Goal: Navigation & Orientation: Find specific page/section

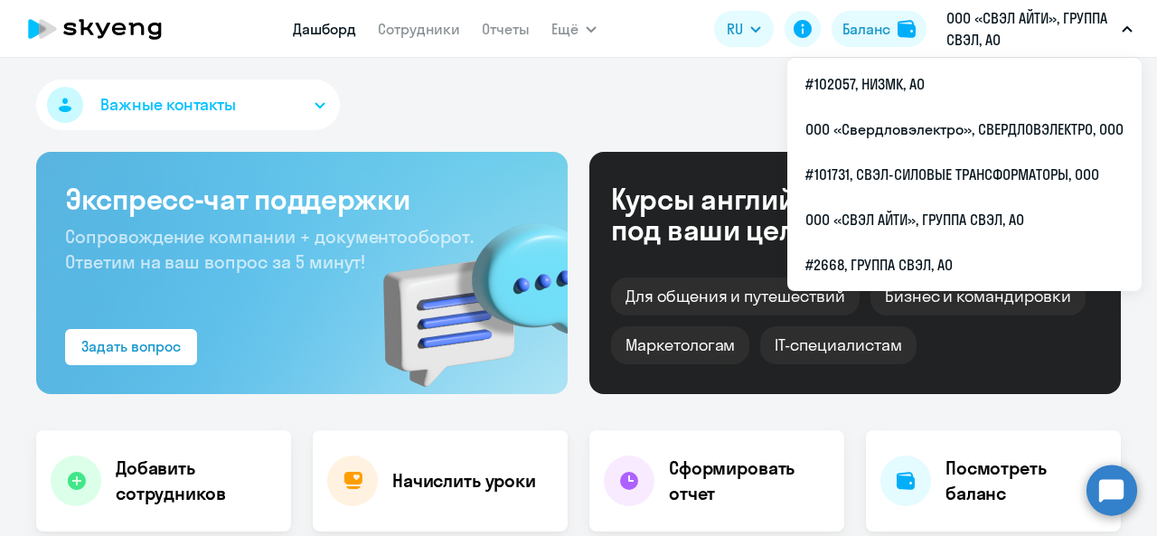
click at [1019, 21] on p "ООО «СВЭЛ АЙТИ», ГРУППА СВЭЛ, АО" at bounding box center [1030, 28] width 168 height 43
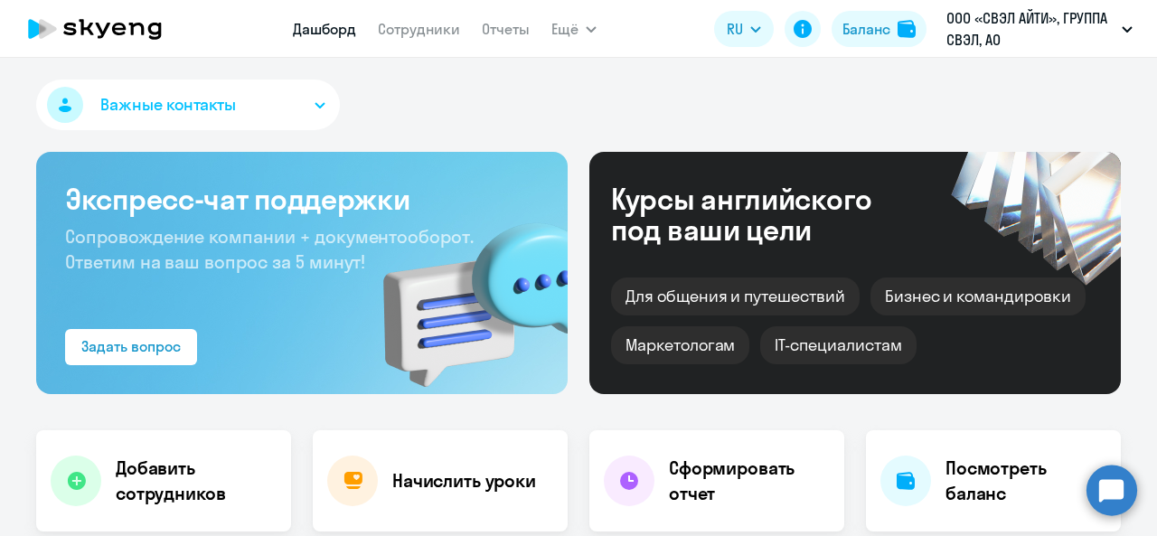
click at [1020, 26] on p "ООО «СВЭЛ АЙТИ», ГРУППА СВЭЛ, АО" at bounding box center [1030, 28] width 168 height 43
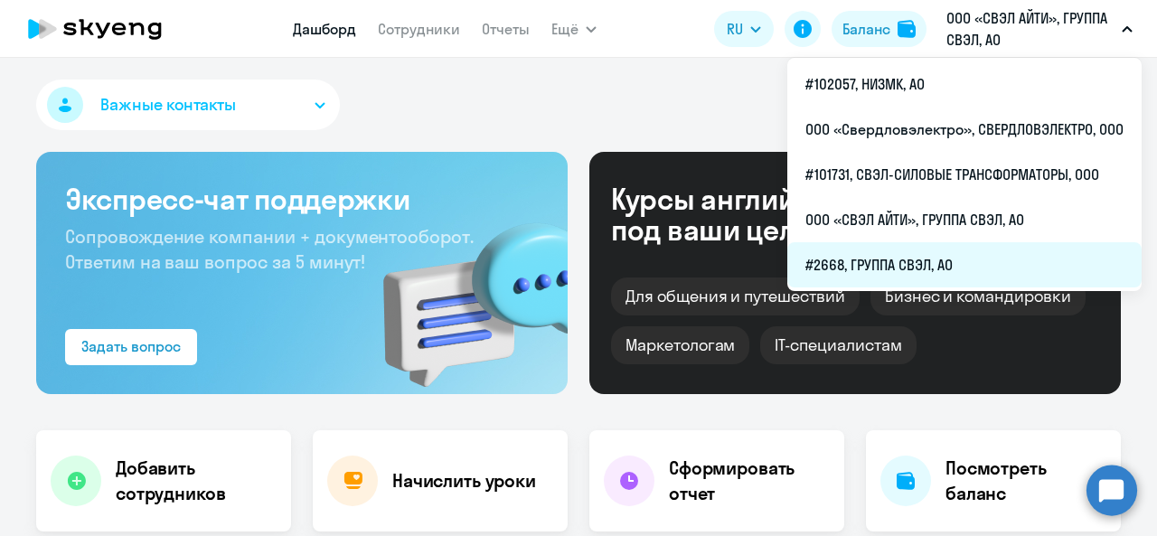
select select "30"
click at [942, 262] on li "#2668, ГРУППА СВЭЛ, АО" at bounding box center [964, 264] width 354 height 45
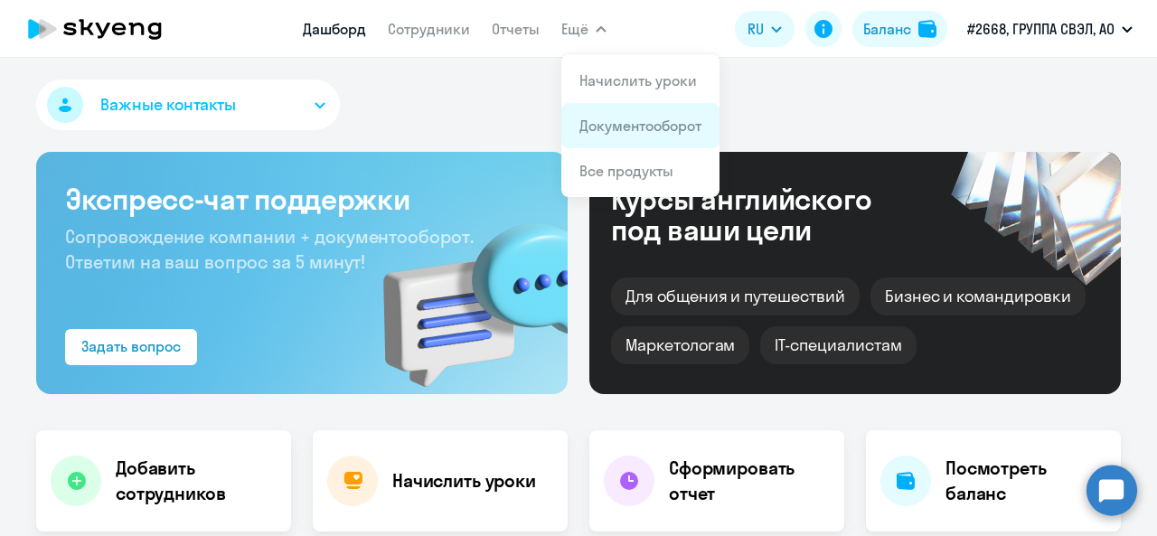
click at [620, 126] on link "Документооборот" at bounding box center [640, 126] width 122 height 18
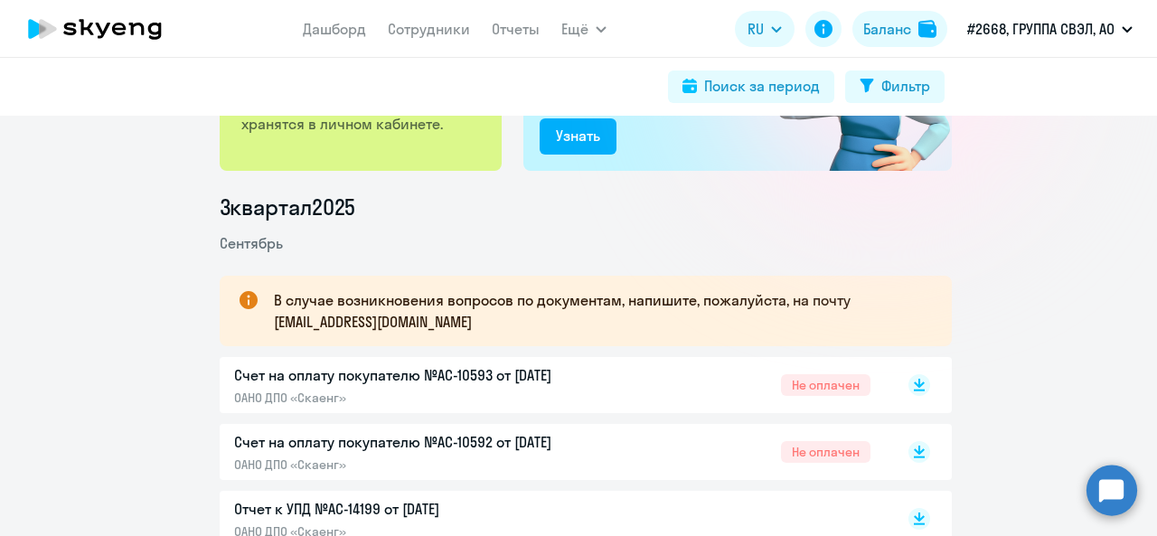
scroll to position [181, 0]
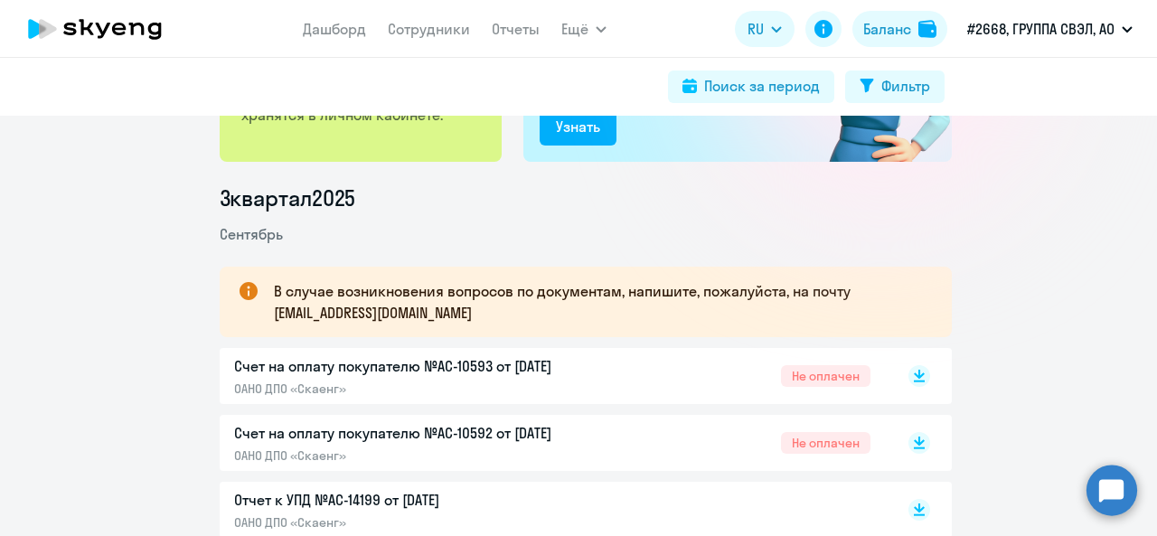
click at [685, 364] on div "Счет на оплату покупателю №AC-10593 от [DATE] ОАНО ДПО «Скаенг» Не оплачен" at bounding box center [552, 376] width 636 height 42
click at [404, 18] on app-menu-item-link "Сотрудники" at bounding box center [429, 29] width 82 height 23
click at [437, 31] on link "Сотрудники" at bounding box center [429, 29] width 82 height 18
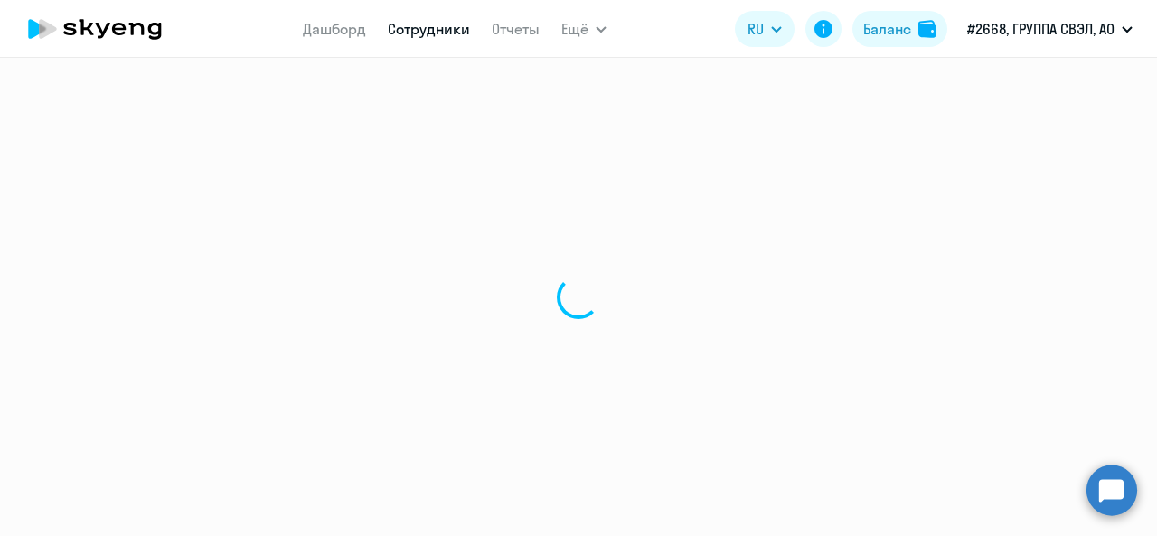
select select "30"
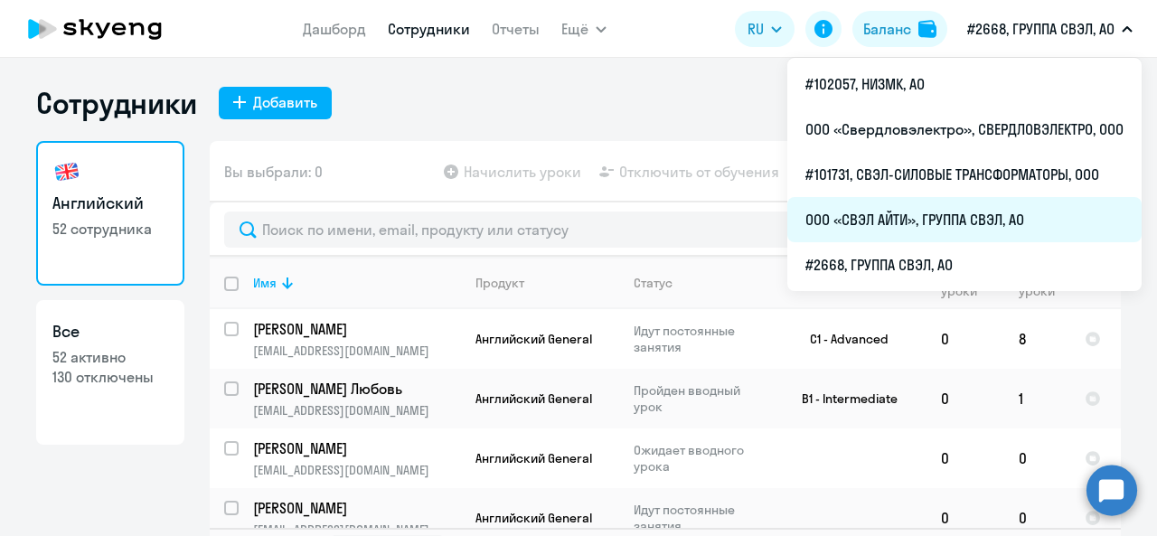
click at [871, 219] on li "ООО «СВЭЛ АЙТИ», ГРУППА СВЭЛ, АО" at bounding box center [964, 219] width 354 height 45
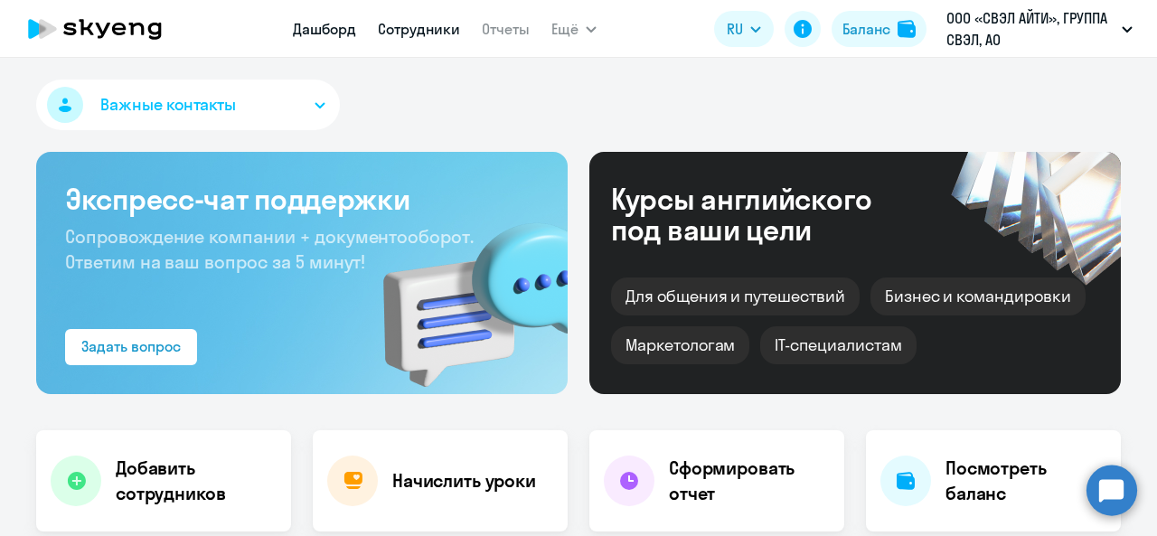
click at [403, 36] on link "Сотрудники" at bounding box center [419, 29] width 82 height 18
select select "30"
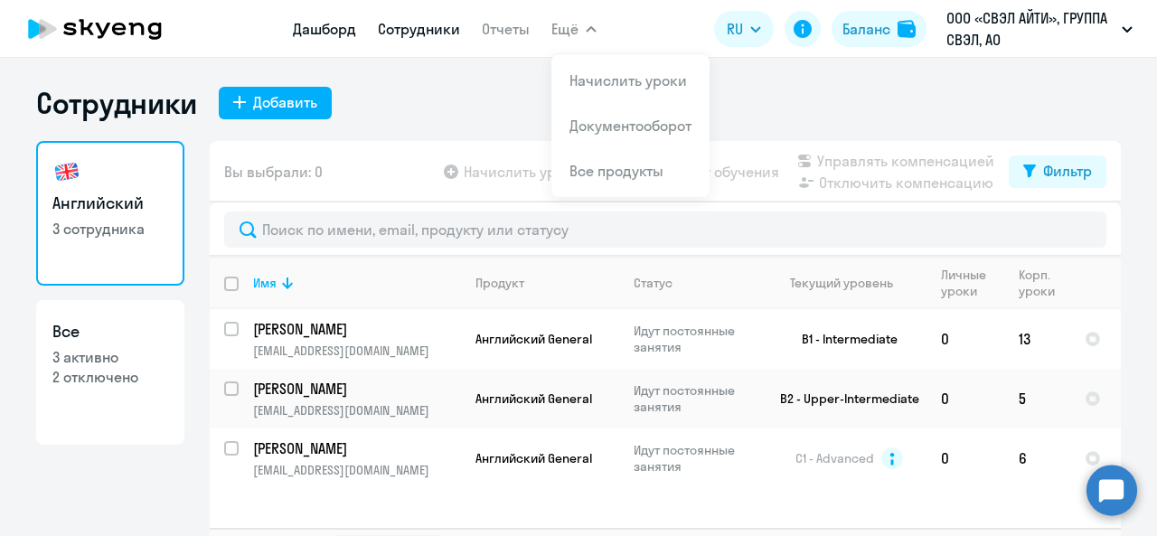
click at [303, 33] on link "Дашборд" at bounding box center [324, 29] width 63 height 18
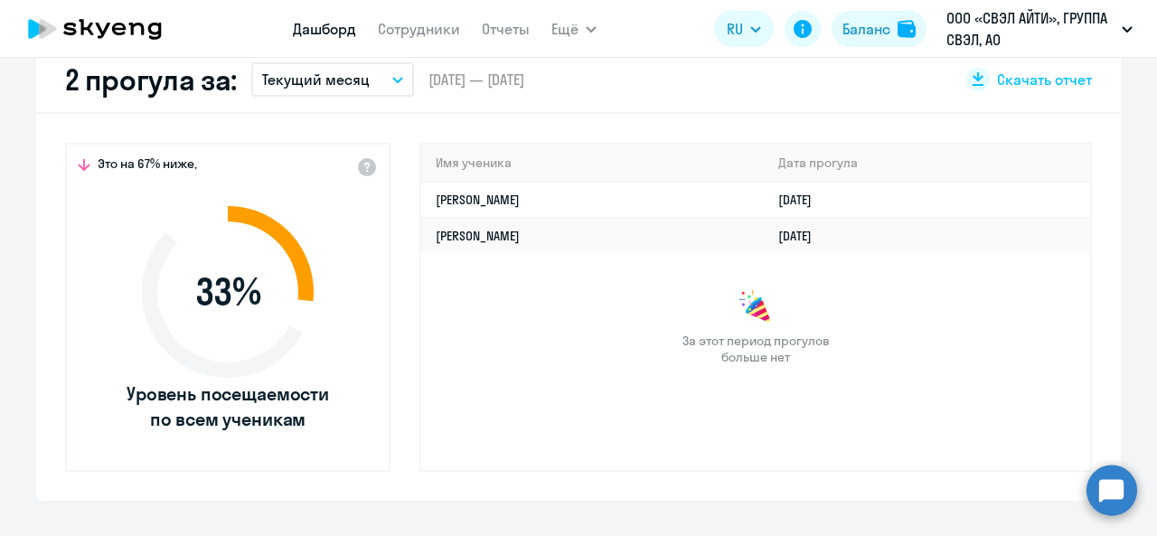
select select "30"
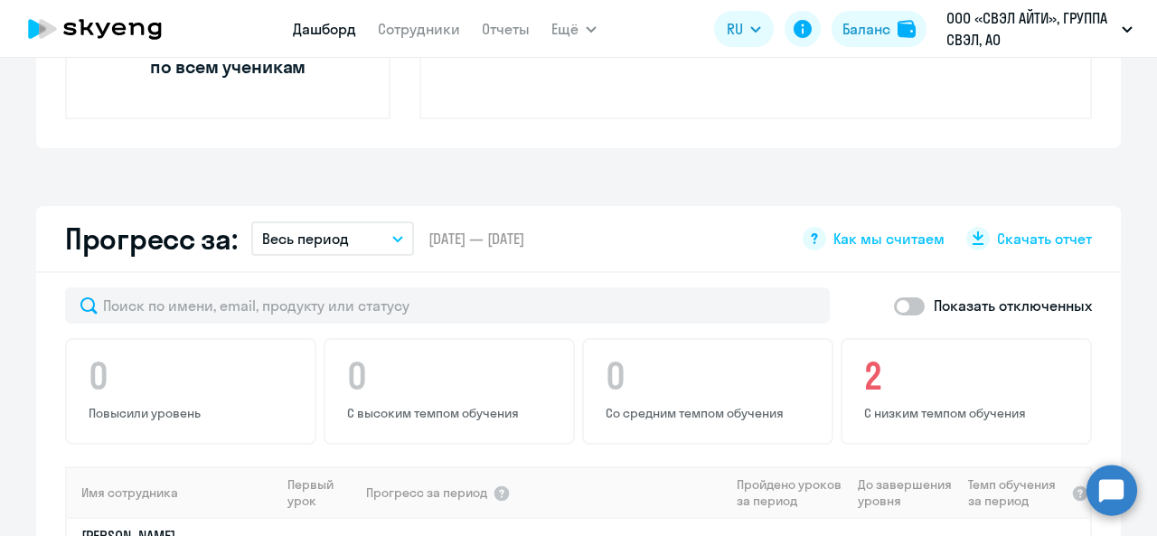
scroll to position [893, 0]
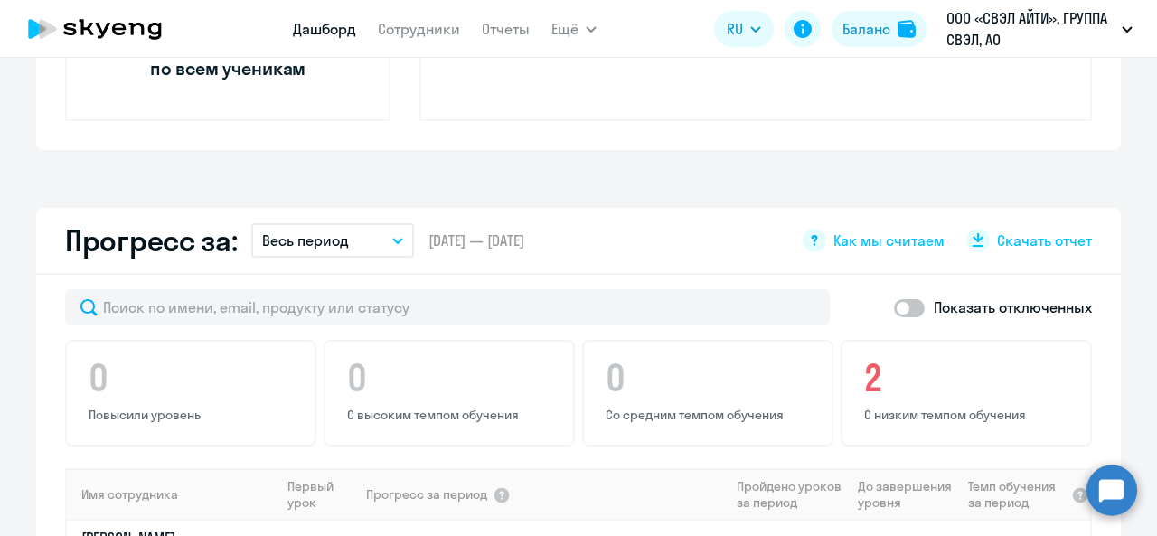
click at [329, 231] on p "Весь период" at bounding box center [305, 241] width 87 height 22
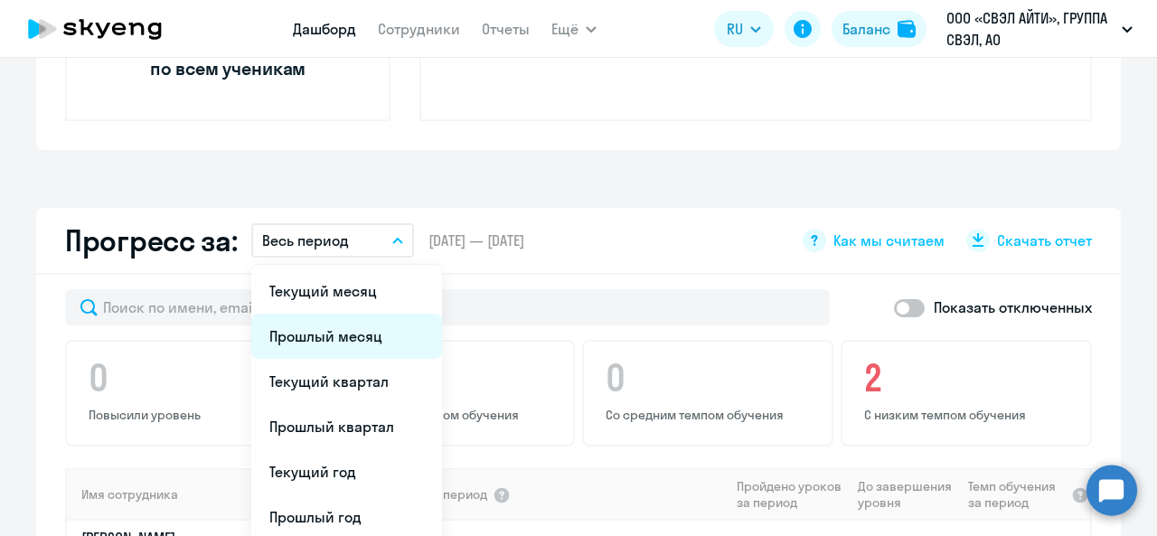
click at [347, 332] on li "Прошлый месяц" at bounding box center [346, 336] width 191 height 45
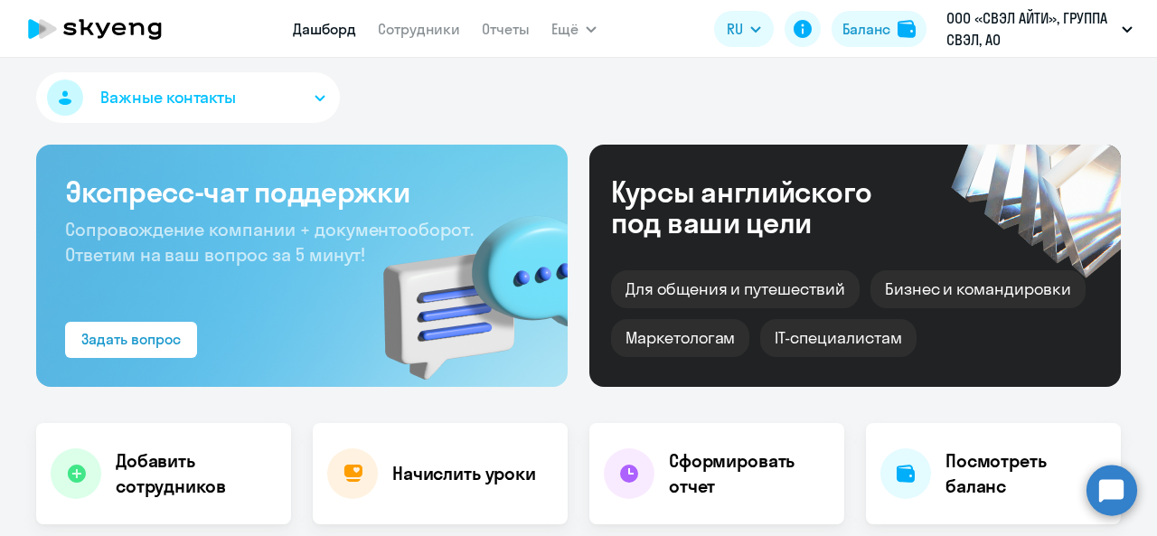
scroll to position [0, 0]
